Goal: Register for event/course

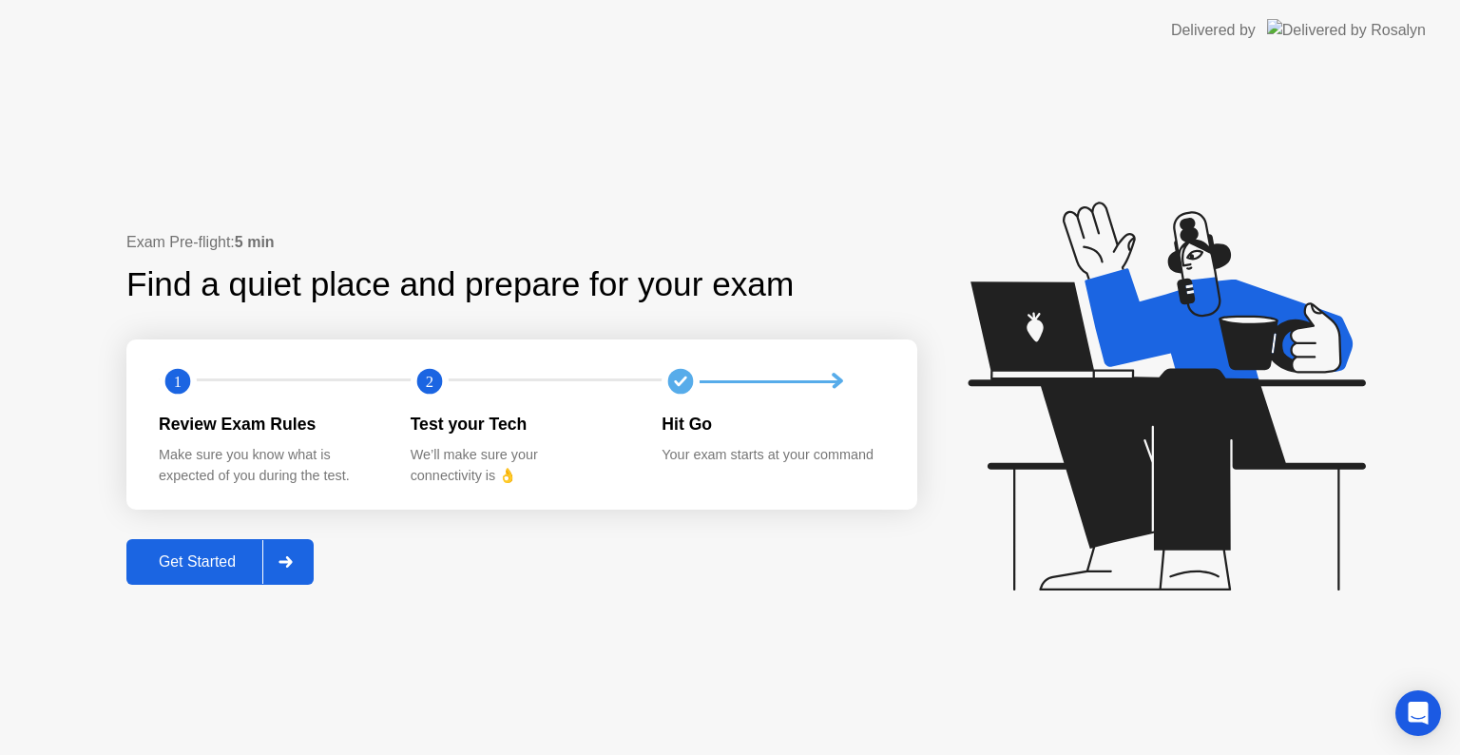
click at [188, 585] on button "Get Started" at bounding box center [219, 562] width 187 height 46
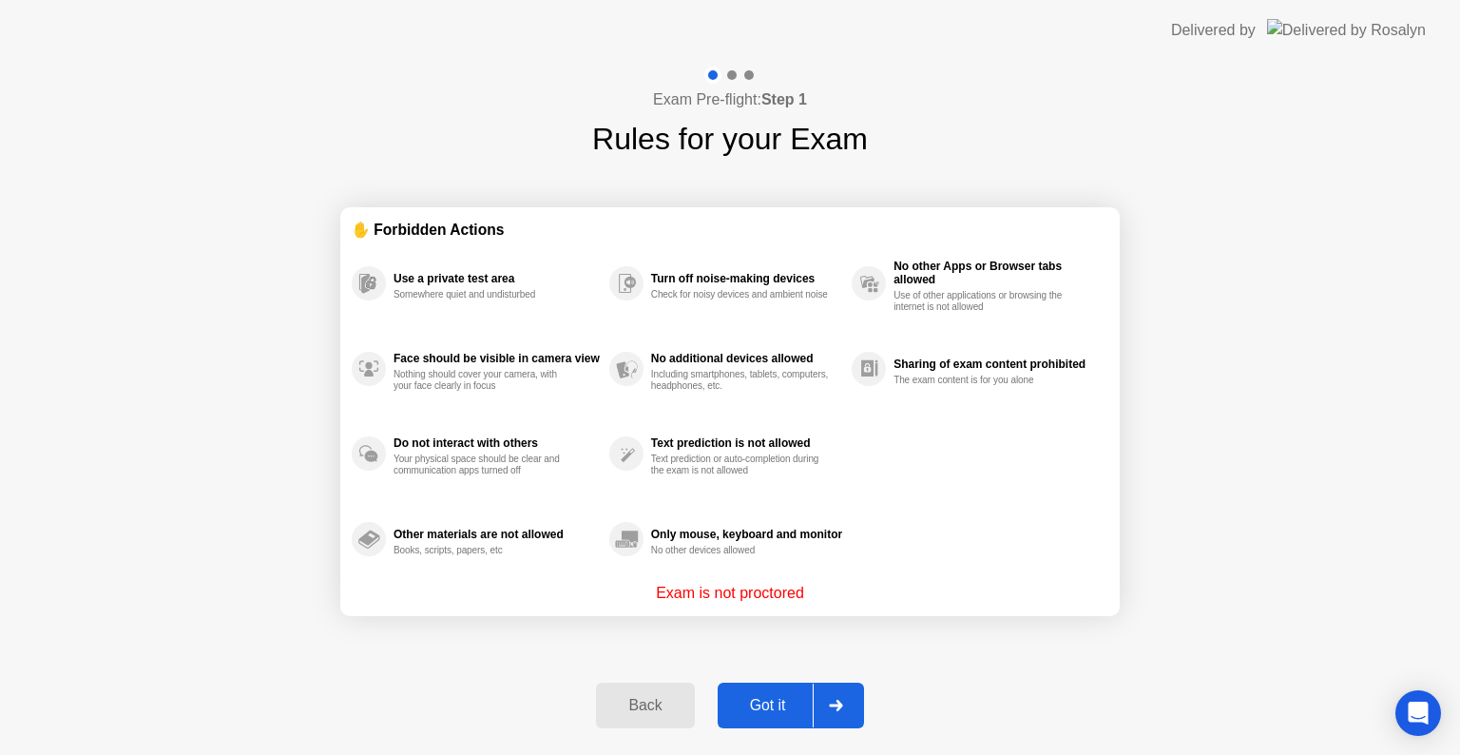
click at [803, 707] on div "Got it" at bounding box center [767, 705] width 89 height 17
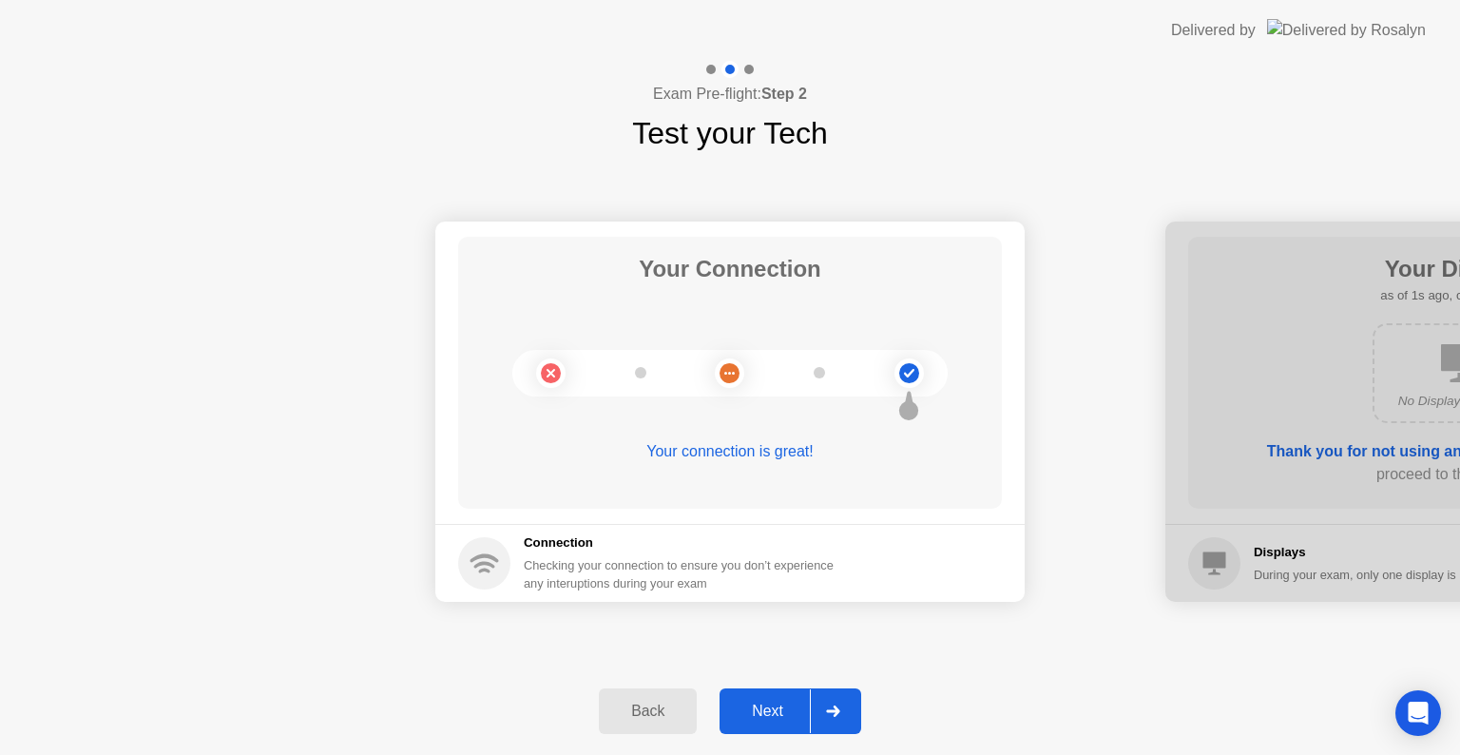
click at [754, 712] on div "Next" at bounding box center [767, 710] width 85 height 17
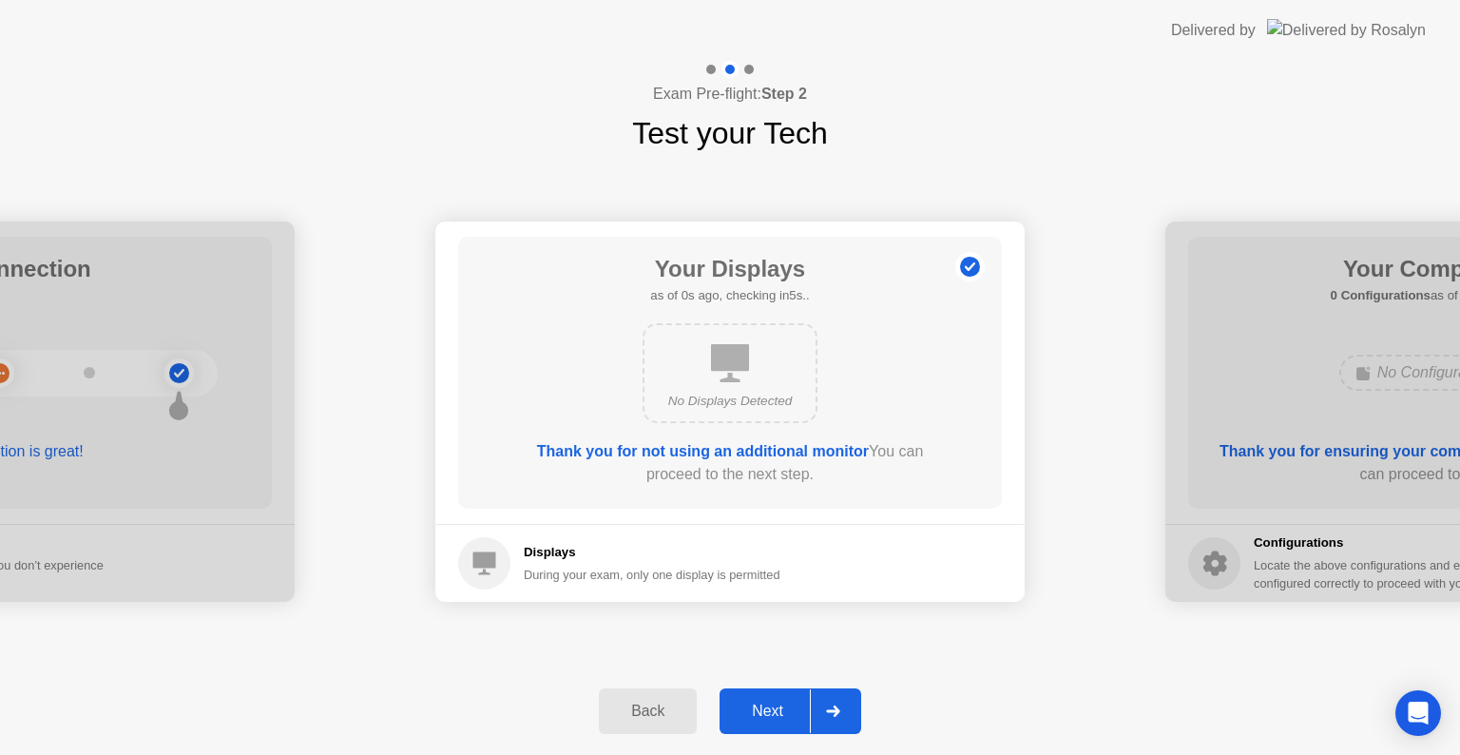
click at [754, 712] on div "Next" at bounding box center [767, 710] width 85 height 17
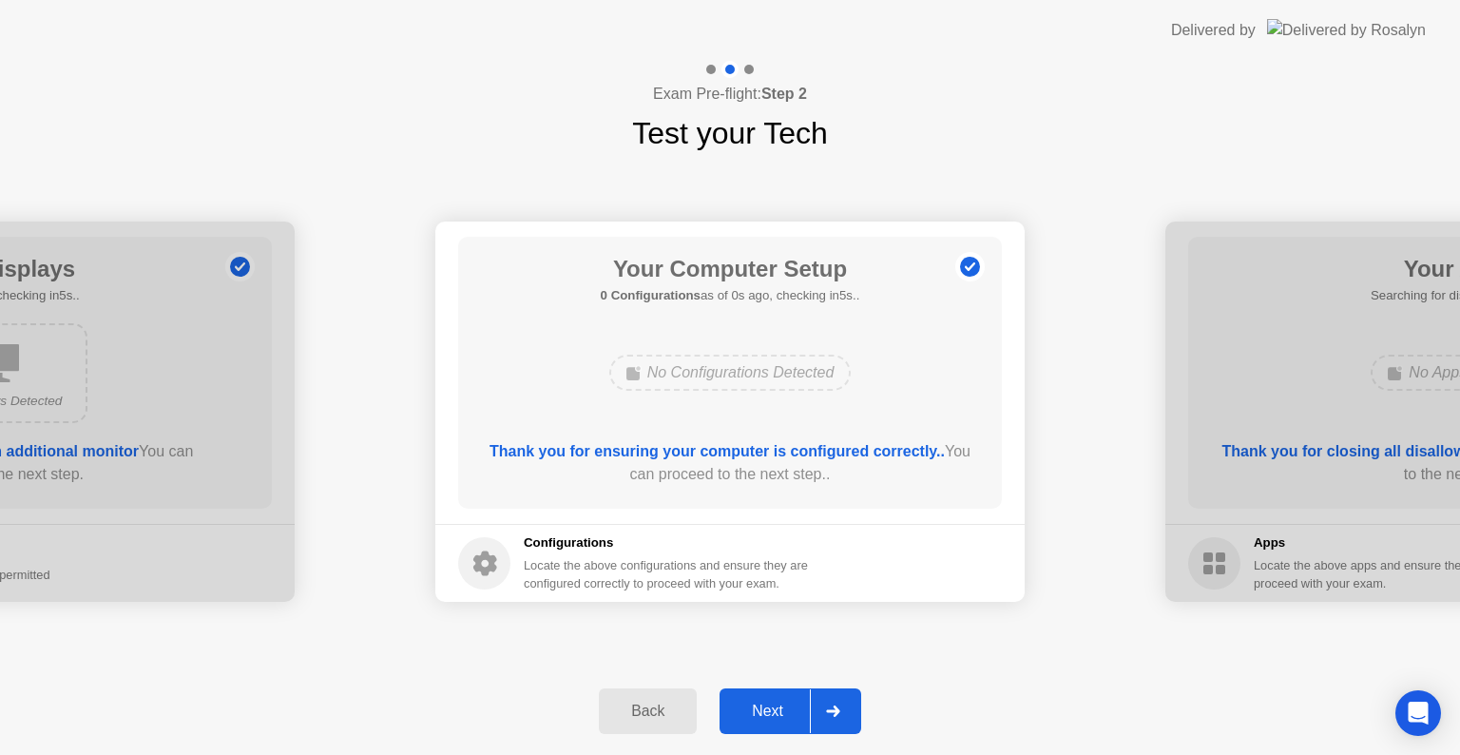
click at [754, 712] on div "Next" at bounding box center [767, 710] width 85 height 17
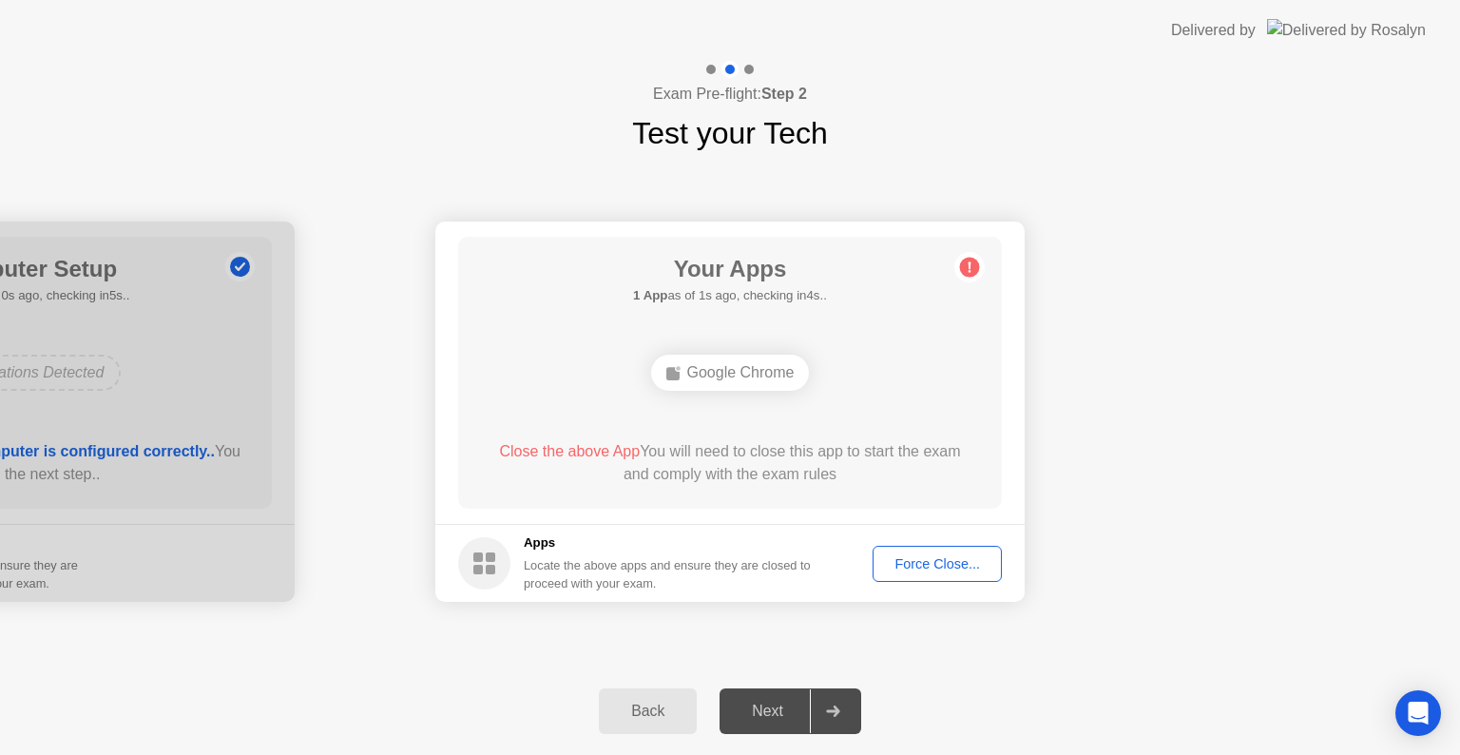
click at [898, 556] on div "Force Close..." at bounding box center [937, 563] width 116 height 15
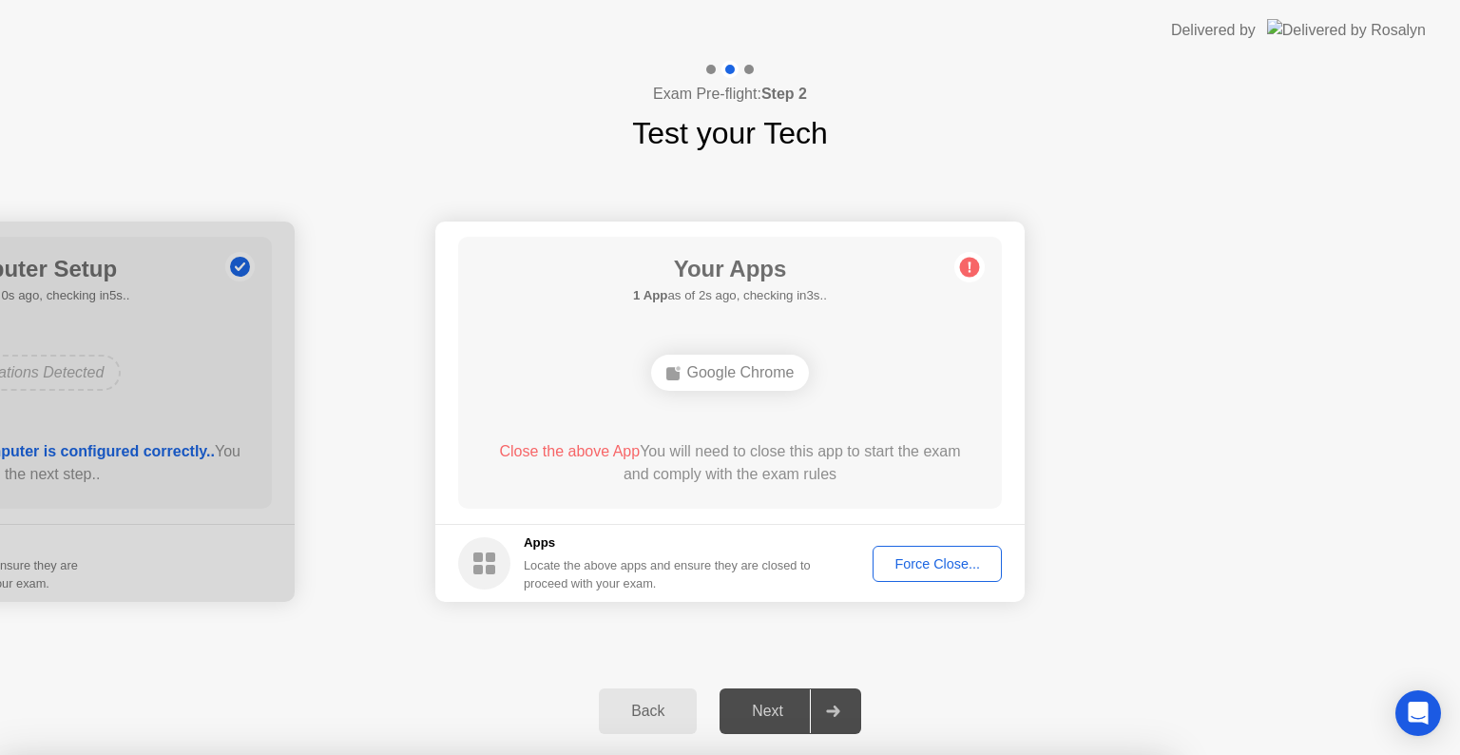
click at [827, 754] on div at bounding box center [730, 755] width 1460 height 0
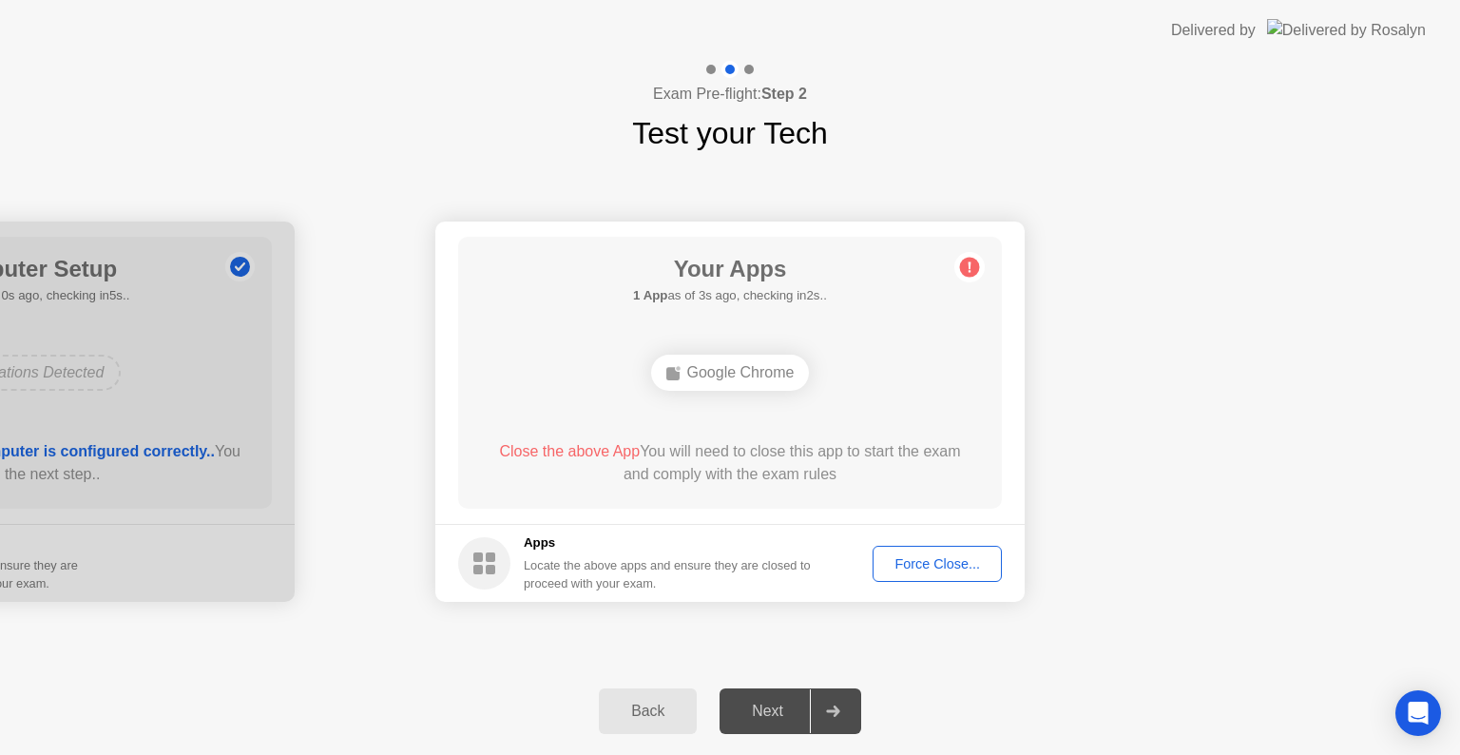
click at [933, 570] on div "Force Close..." at bounding box center [937, 563] width 116 height 15
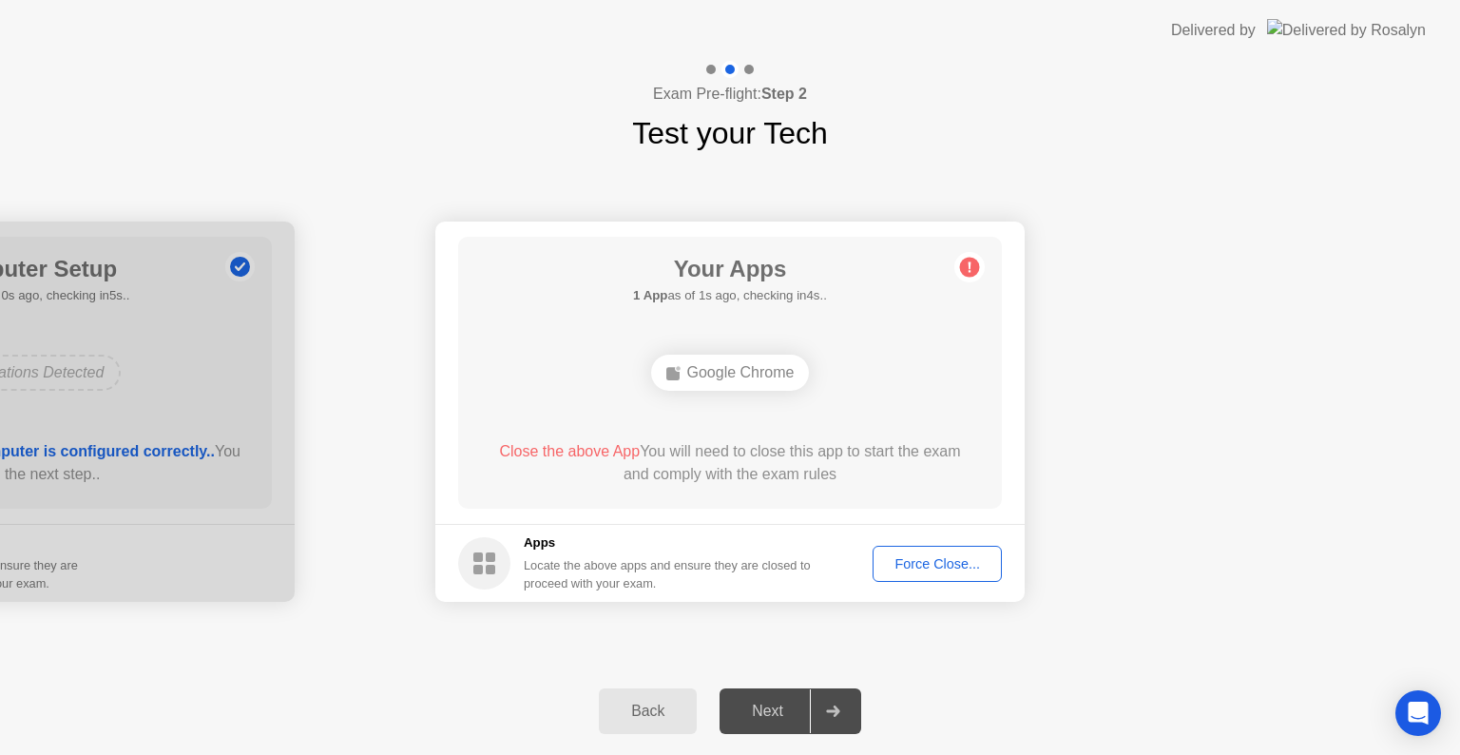
click at [932, 568] on div "Force Close..." at bounding box center [937, 563] width 116 height 15
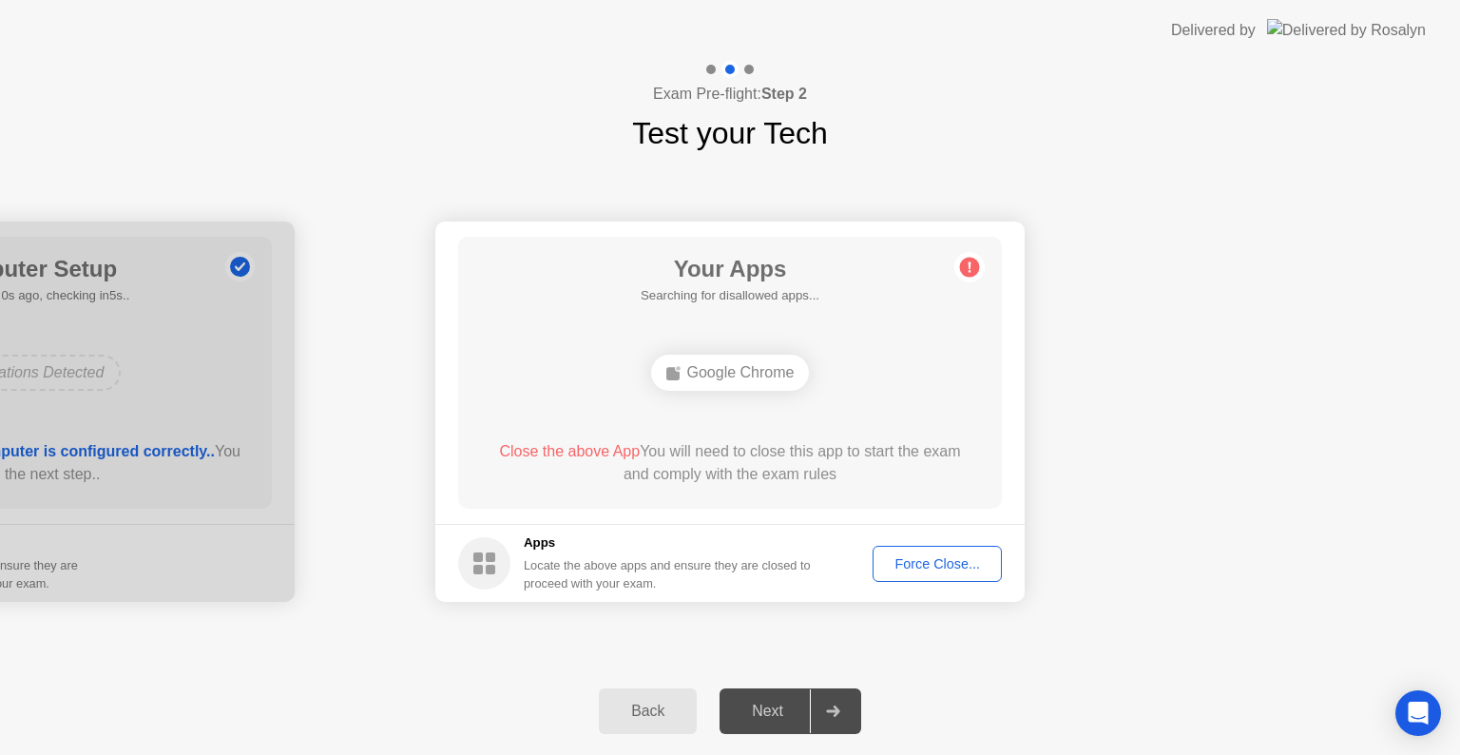
click at [753, 377] on div "Google Chrome" at bounding box center [730, 373] width 159 height 36
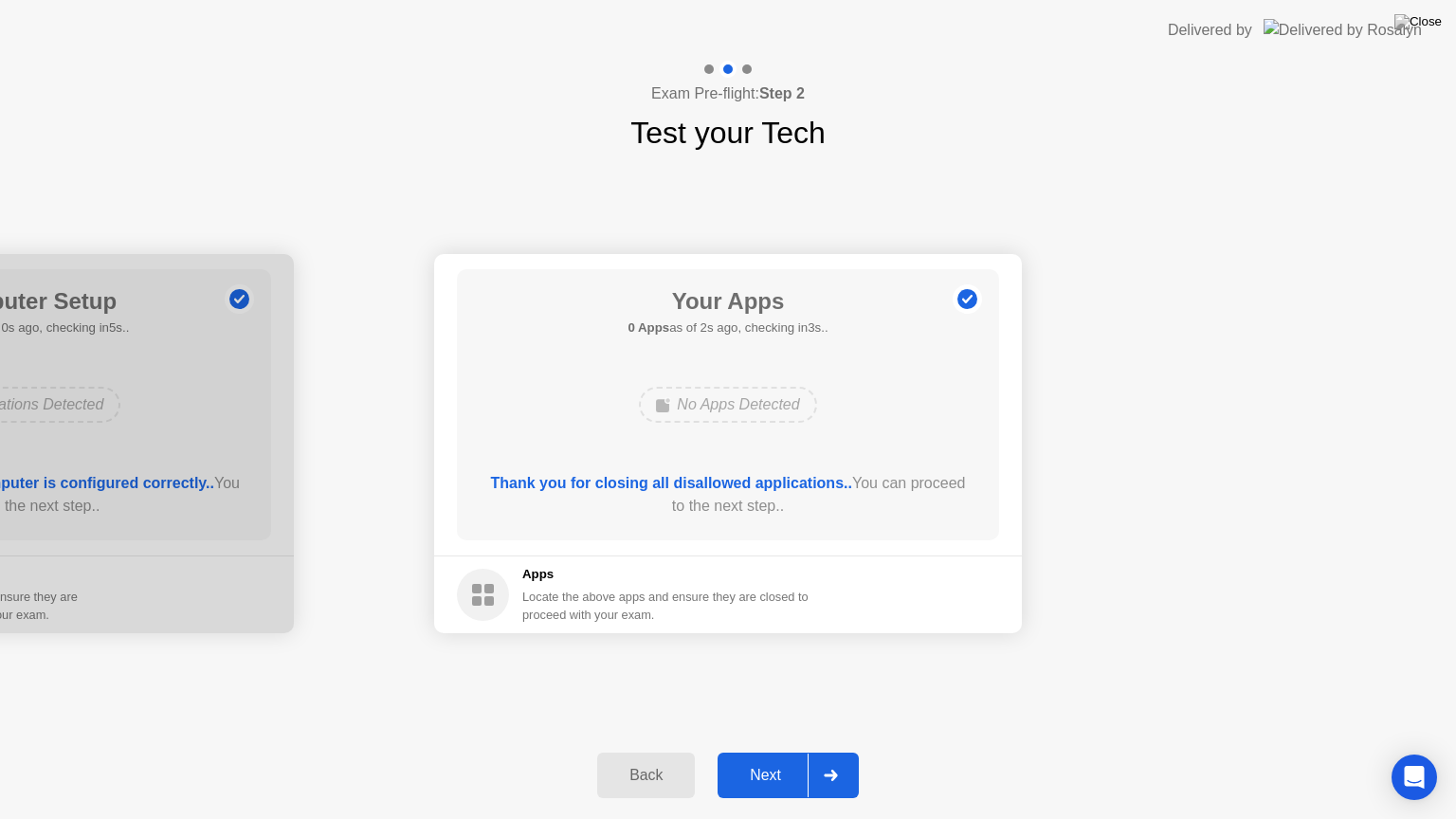
click at [778, 752] on div "Next" at bounding box center [765, 775] width 85 height 17
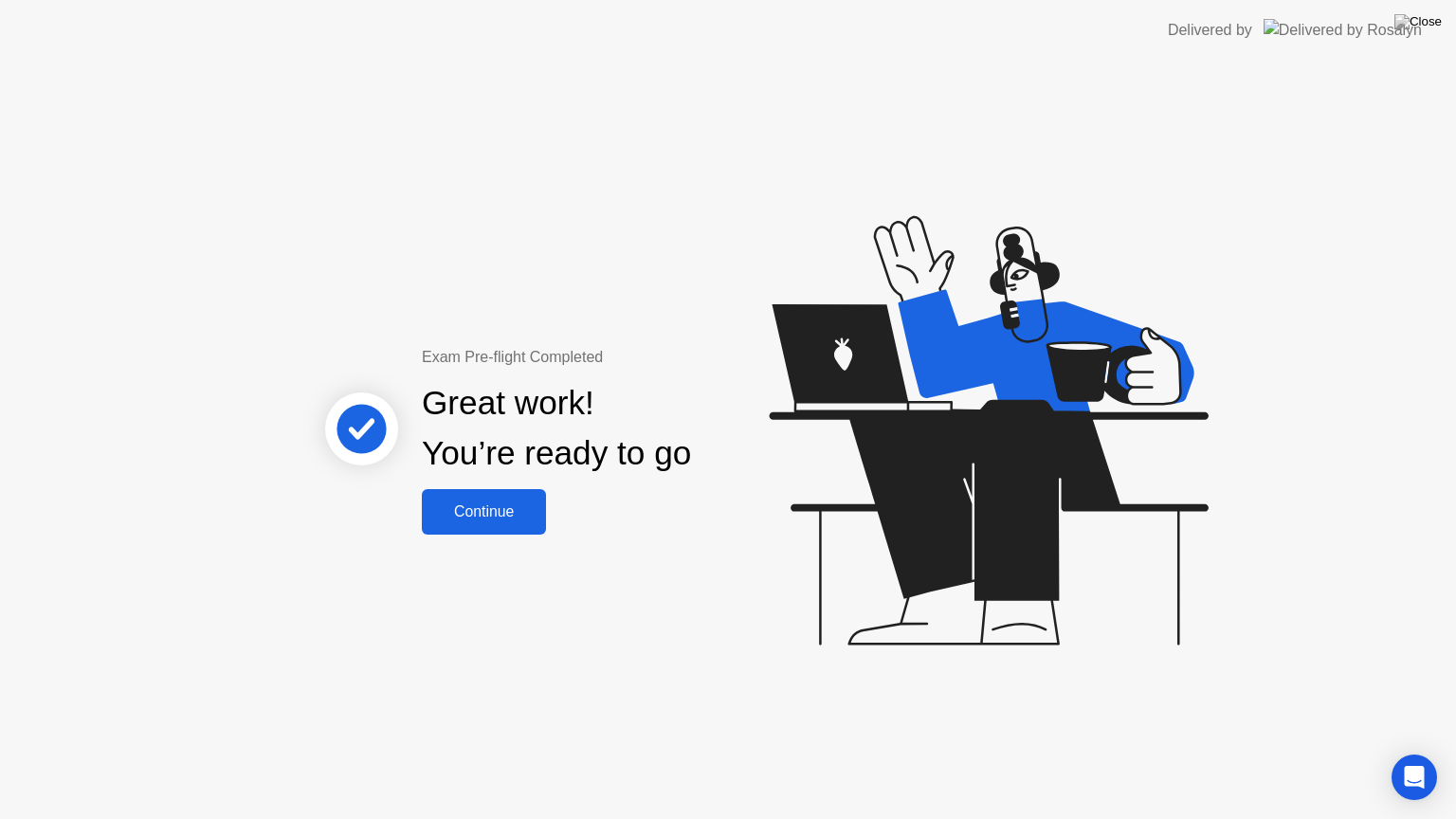
click at [512, 520] on div "Continue" at bounding box center [484, 512] width 113 height 17
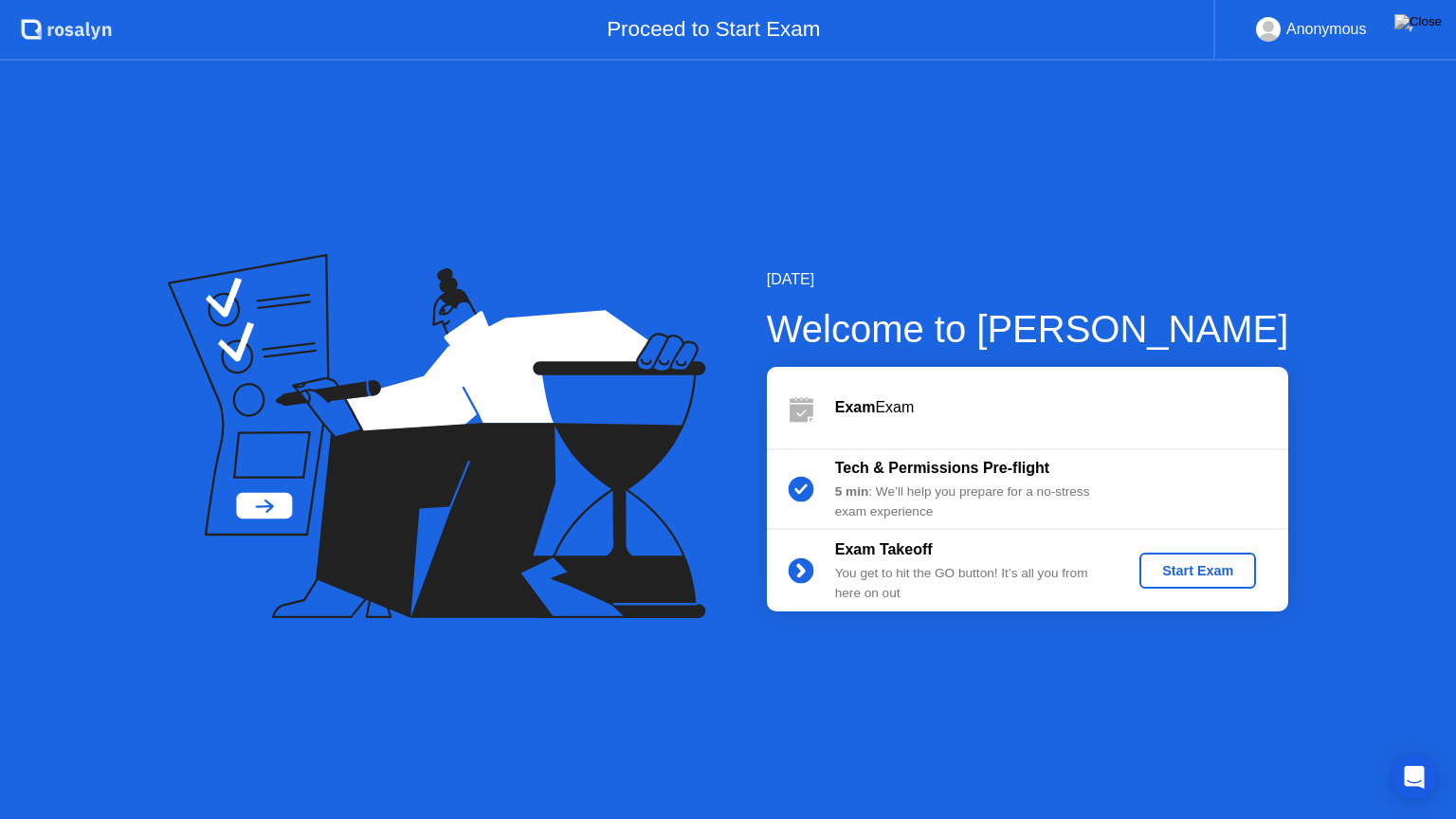
click at [1218, 559] on button "Start Exam" at bounding box center [1198, 571] width 117 height 36
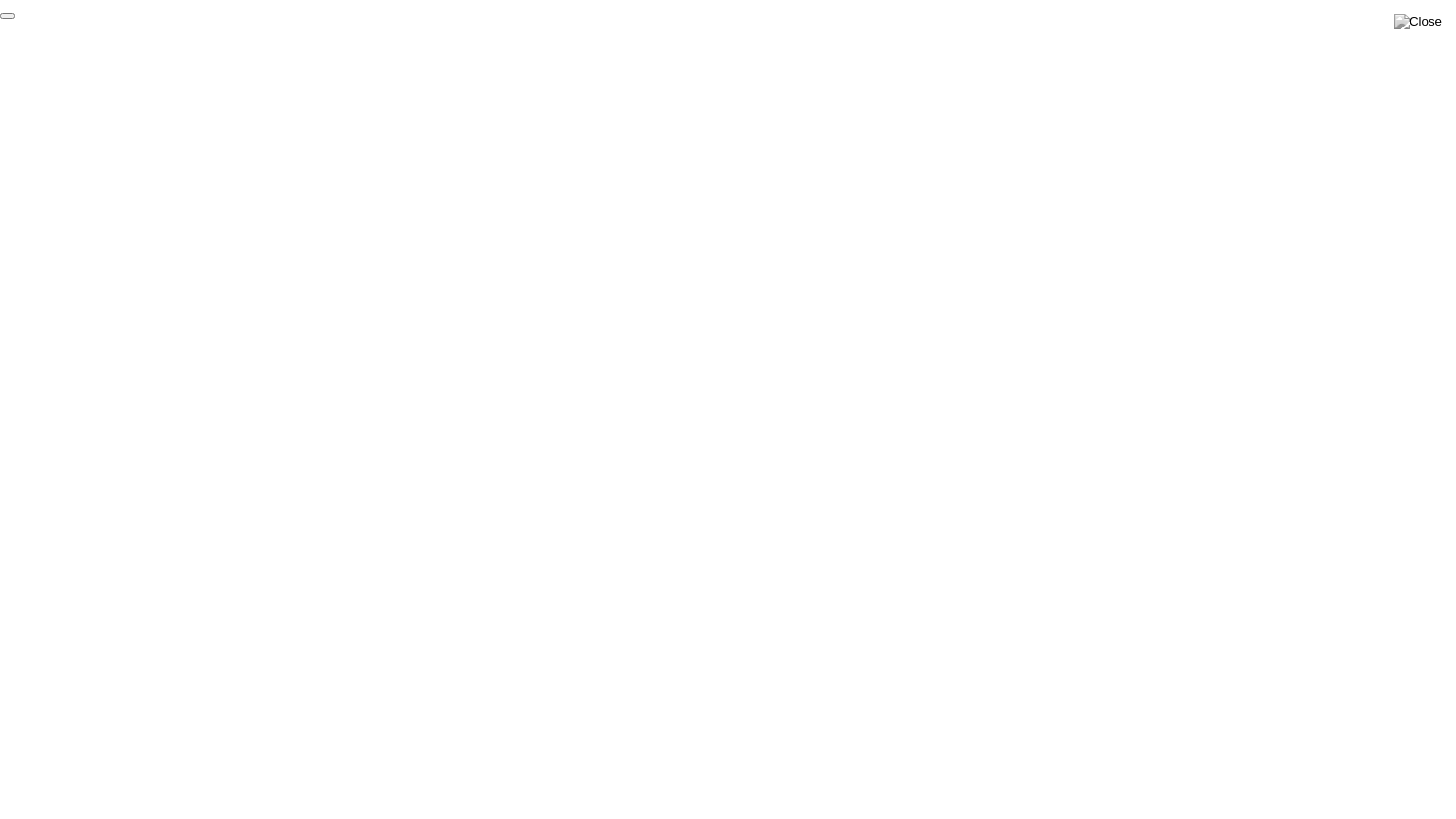
click div "End Proctoring Session"
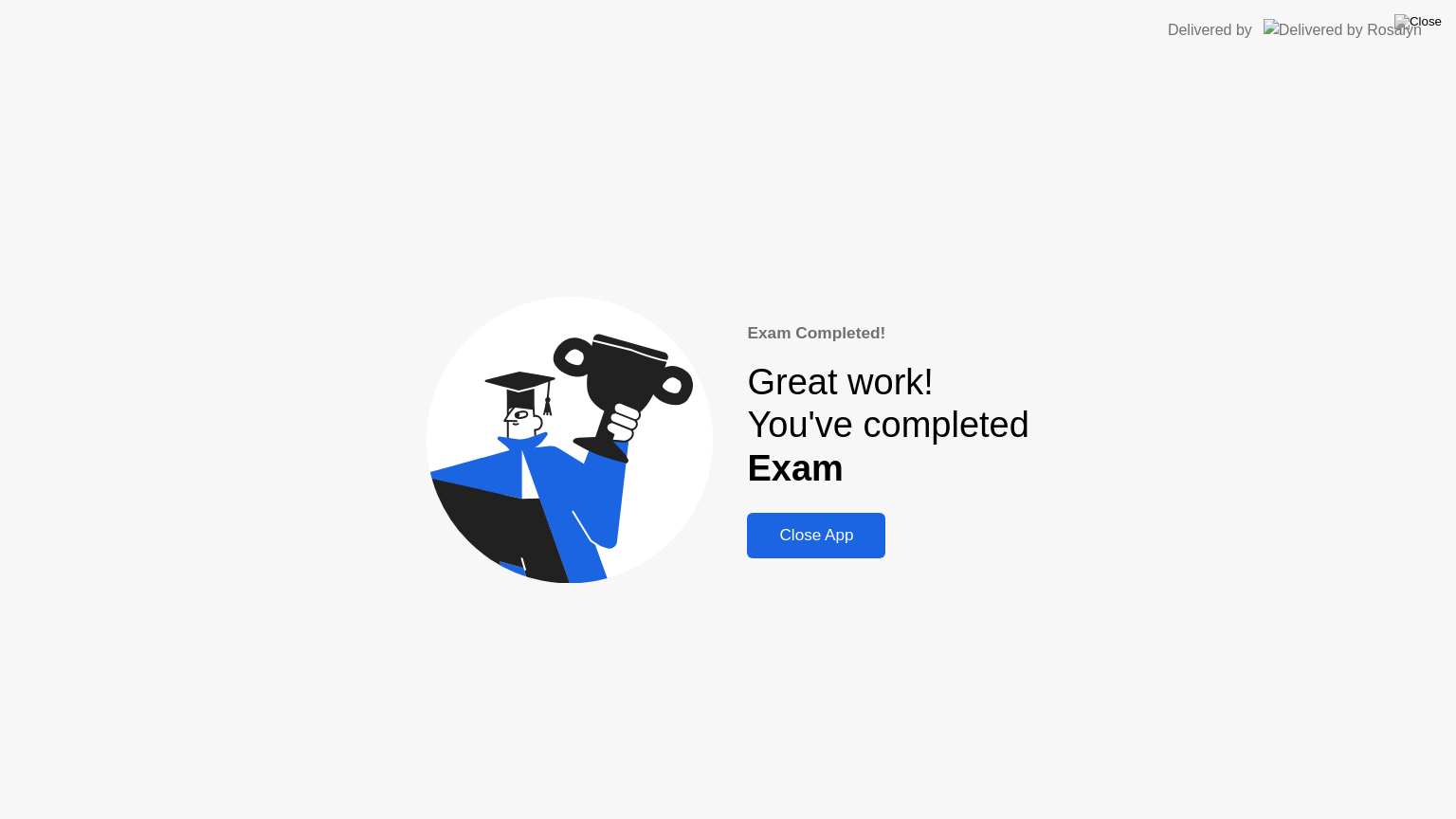
click at [835, 546] on div "Close App" at bounding box center [816, 536] width 127 height 19
